Goal: Information Seeking & Learning: Learn about a topic

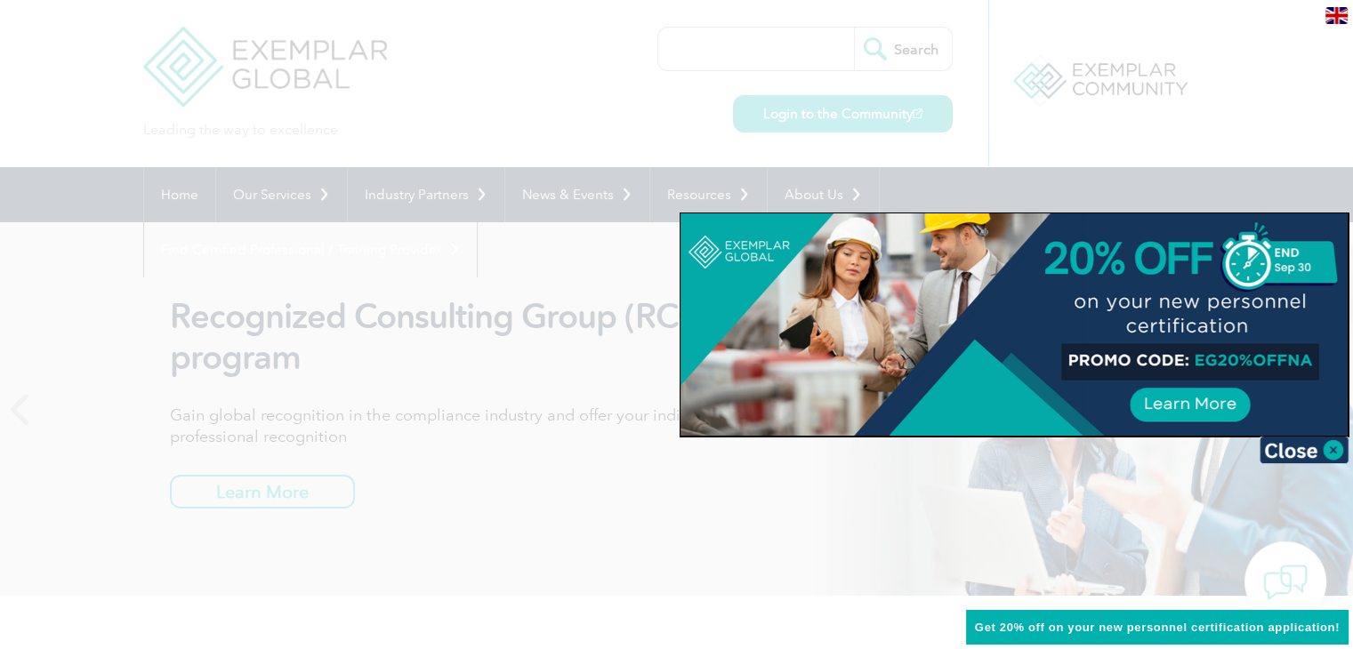
click at [1091, 116] on div at bounding box center [676, 324] width 1353 height 649
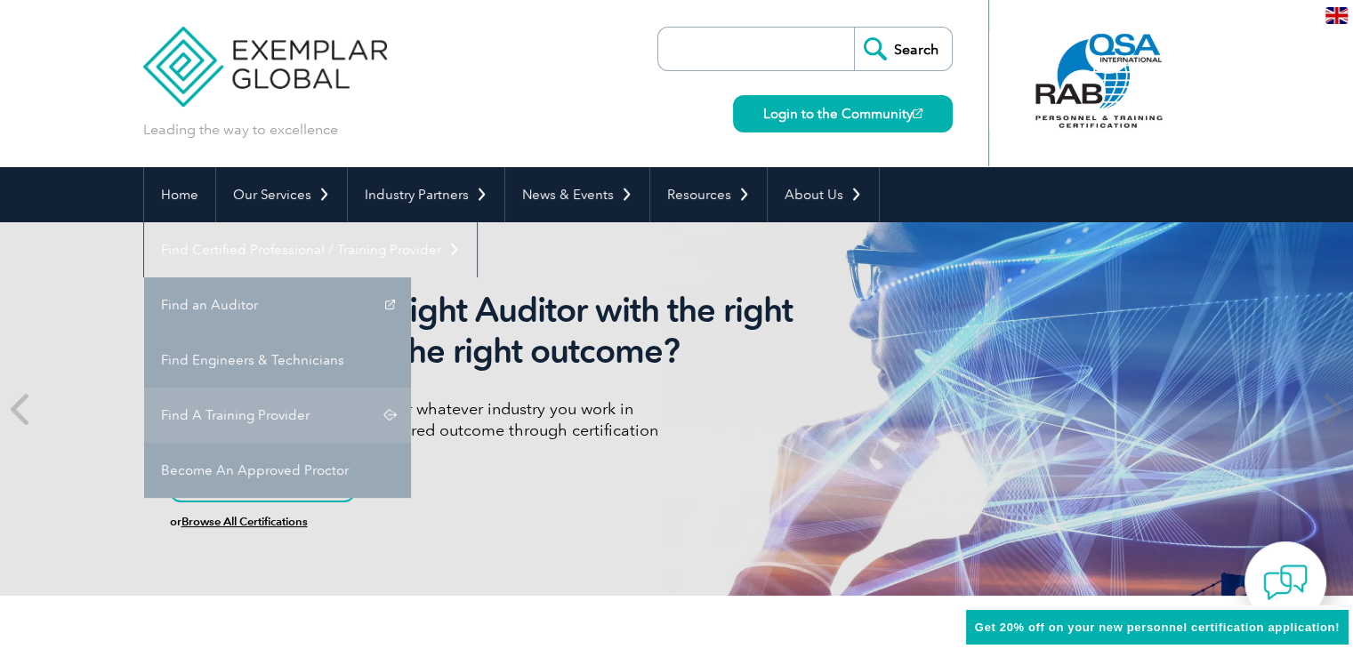
click at [411, 388] on link "Find A Training Provider" at bounding box center [277, 415] width 267 height 55
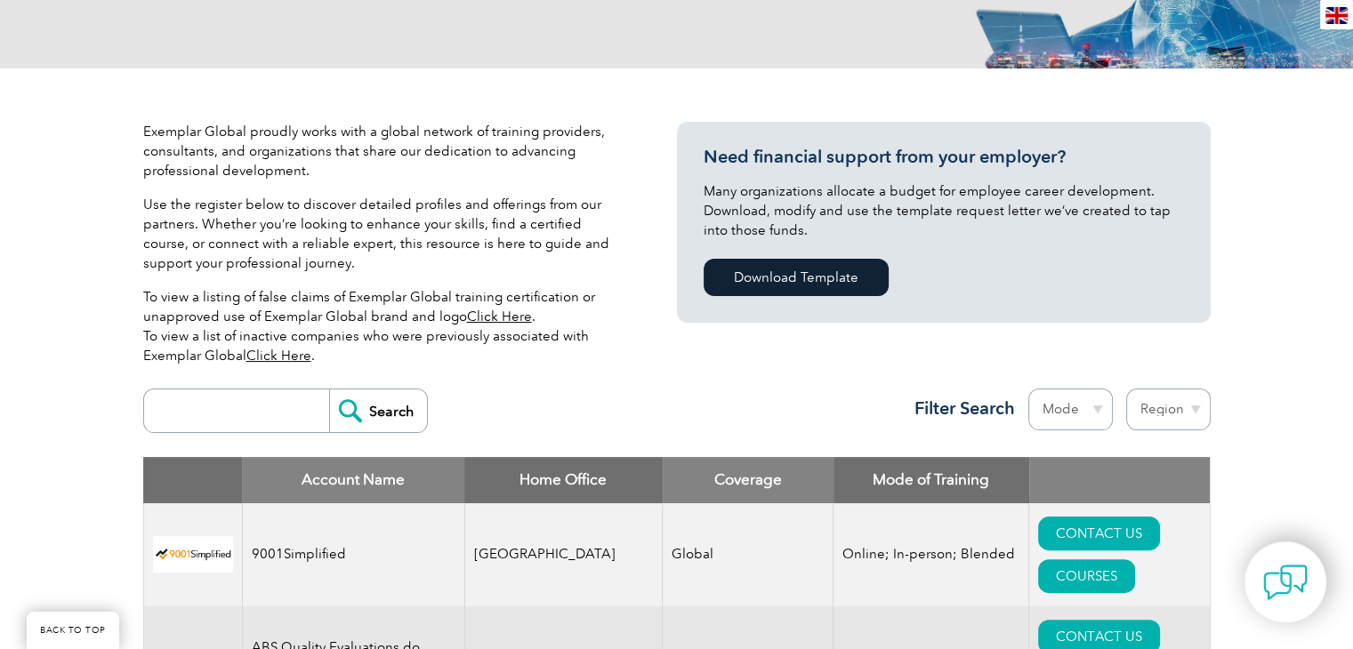
scroll to position [356, 0]
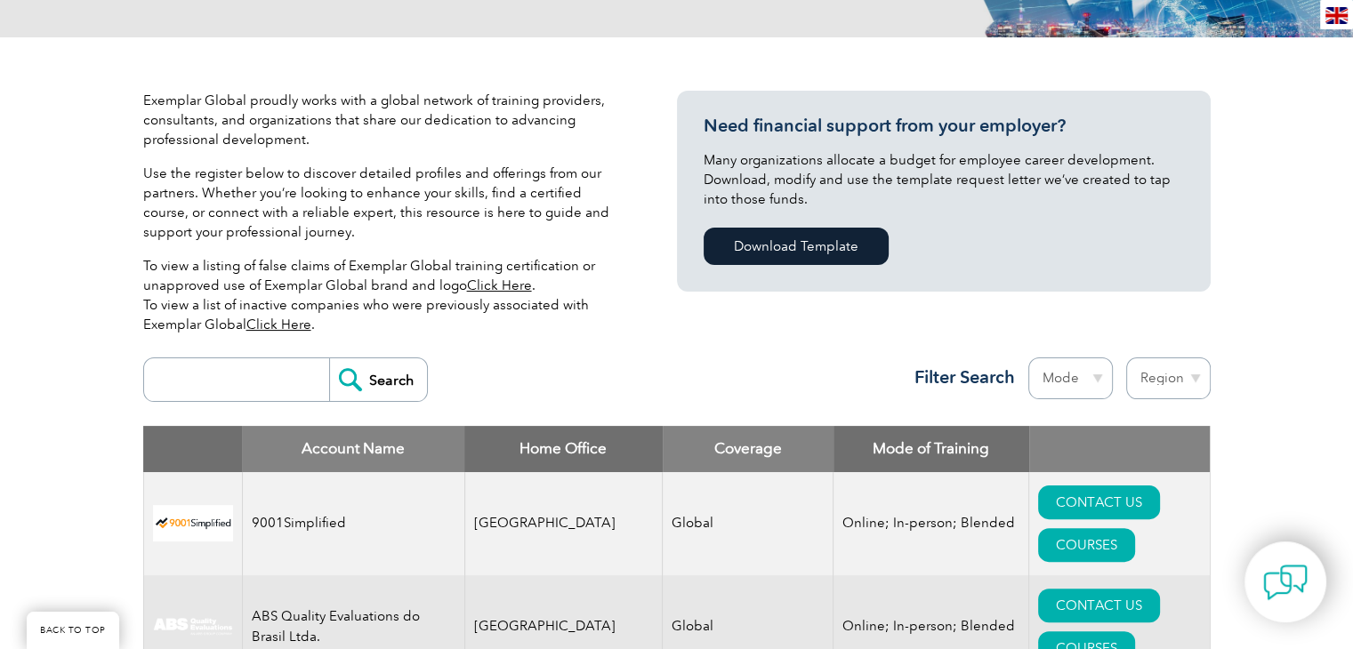
click at [272, 379] on input "search" at bounding box center [241, 379] width 176 height 43
type input "bluestar"
click at [356, 373] on input "Search" at bounding box center [378, 379] width 98 height 43
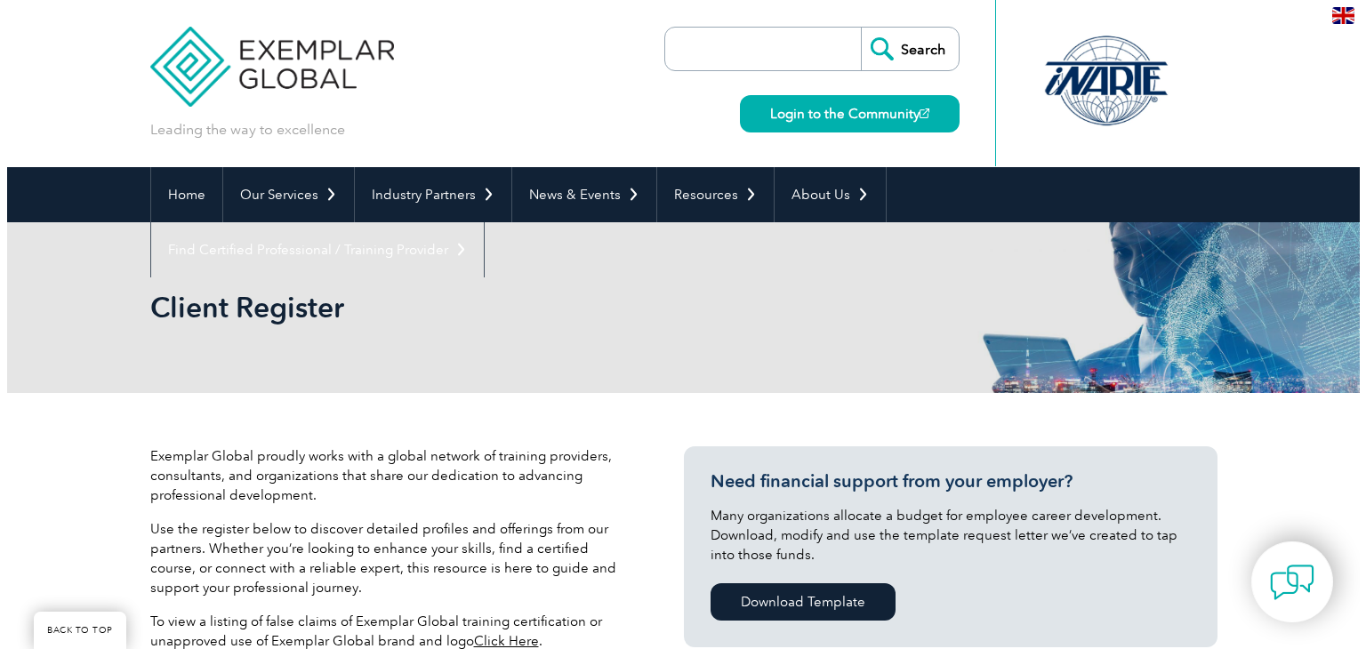
scroll to position [562, 0]
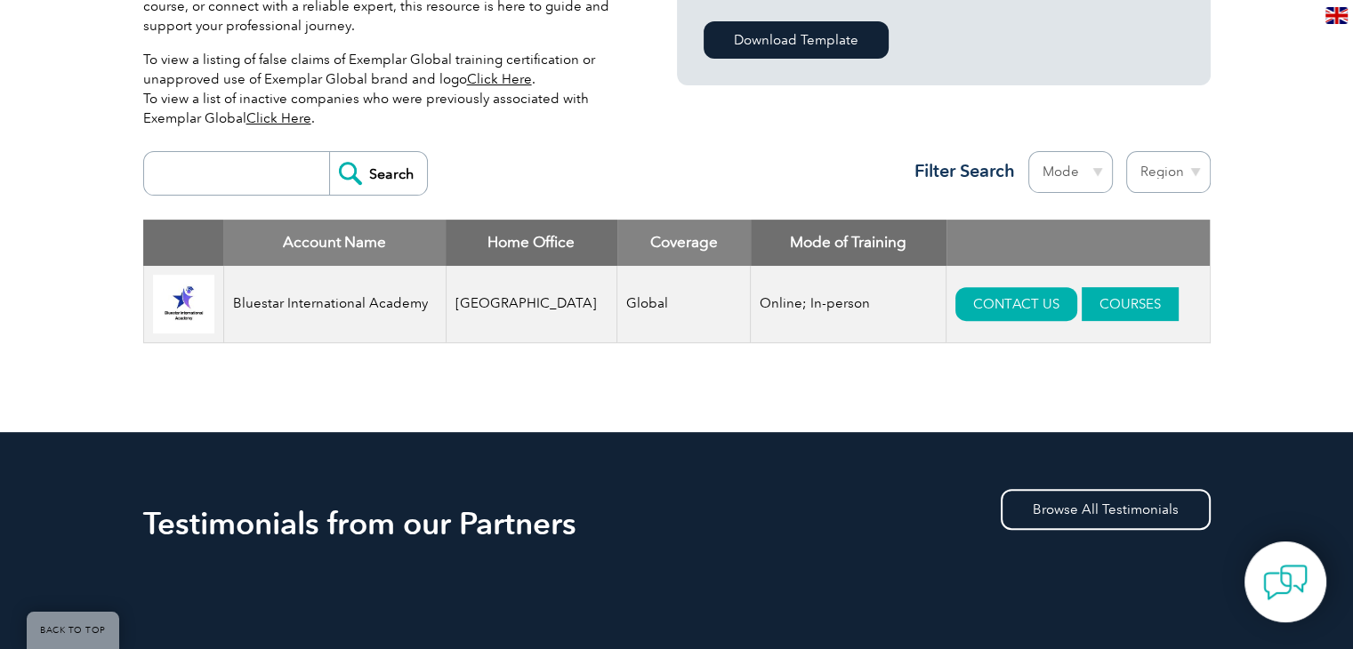
click at [1082, 310] on link "COURSES" at bounding box center [1130, 304] width 97 height 34
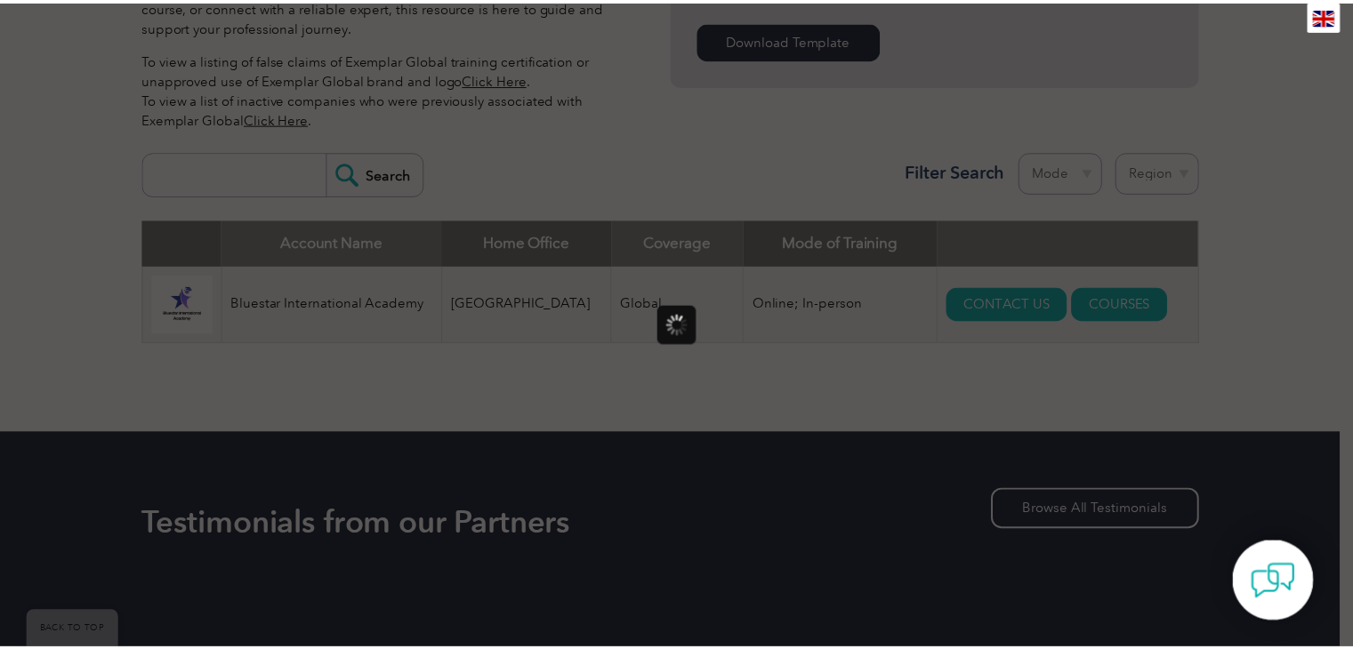
scroll to position [0, 0]
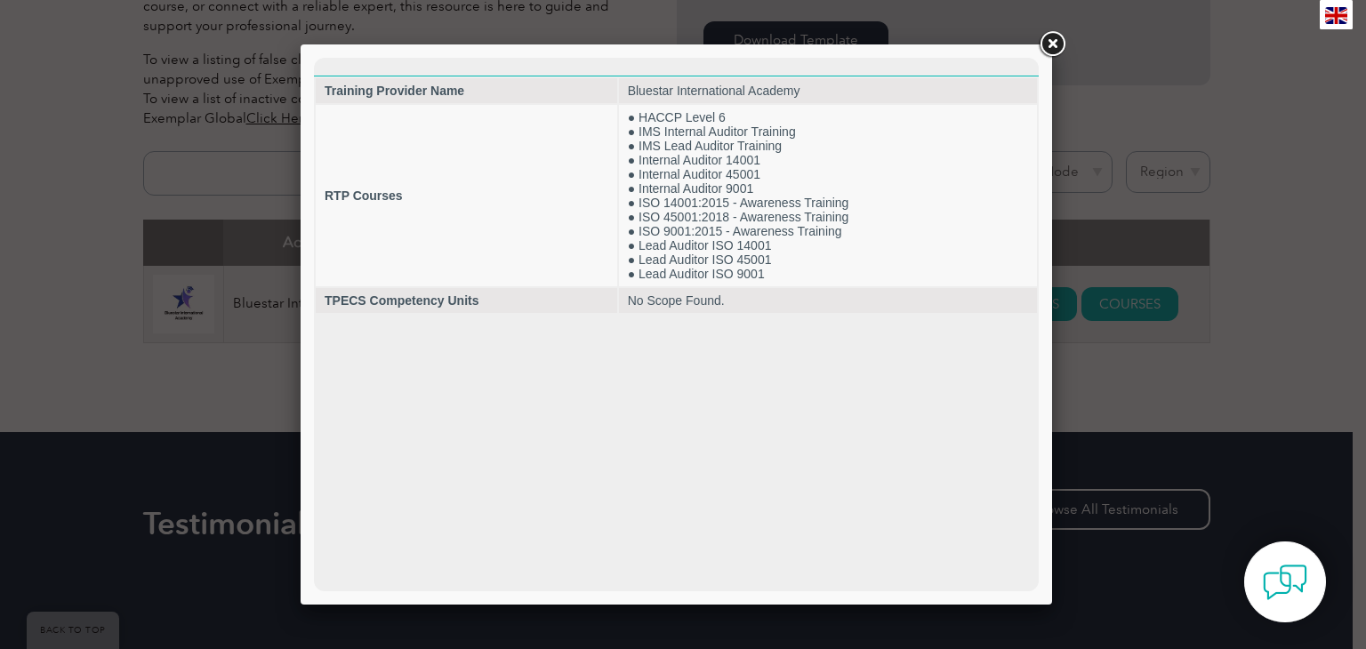
click at [1057, 37] on link at bounding box center [1052, 44] width 32 height 32
